Goal: Find specific page/section: Find specific page/section

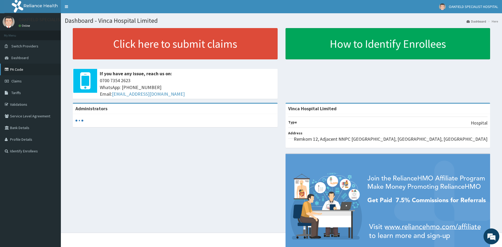
click at [8, 68] on icon at bounding box center [7, 69] width 5 height 4
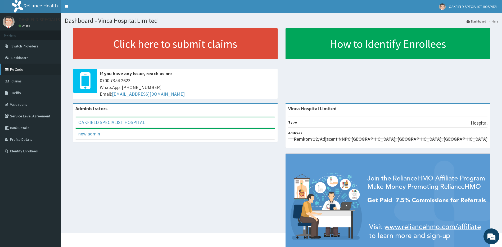
click at [13, 70] on link "PA Code" at bounding box center [30, 69] width 61 height 12
click at [23, 69] on link "PA Code" at bounding box center [30, 69] width 61 height 12
